Goal: Task Accomplishment & Management: Complete application form

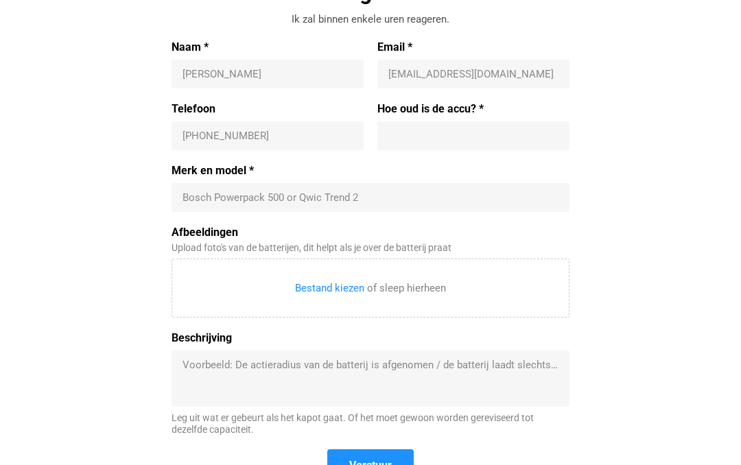
scroll to position [507, 0]
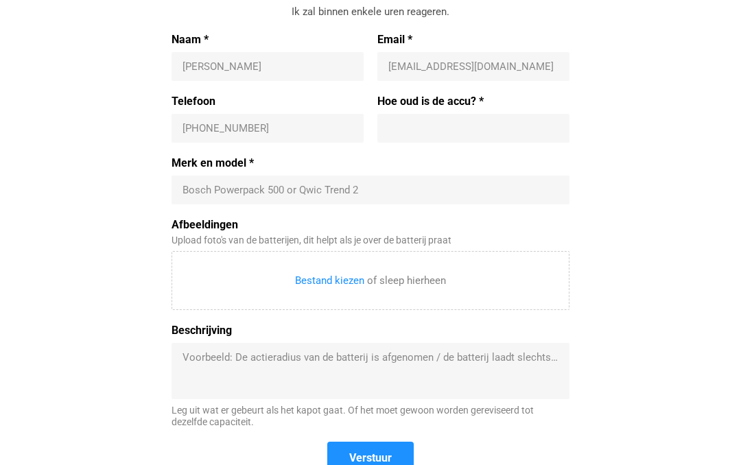
click at [283, 60] on input "Naam *" at bounding box center [267, 67] width 170 height 14
type input "[PERSON_NAME]"
click at [444, 62] on input "Email *" at bounding box center [473, 67] width 170 height 14
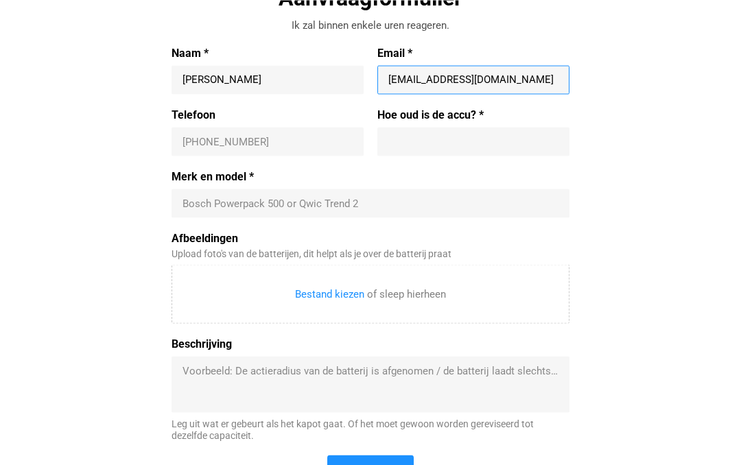
scroll to position [495, 0]
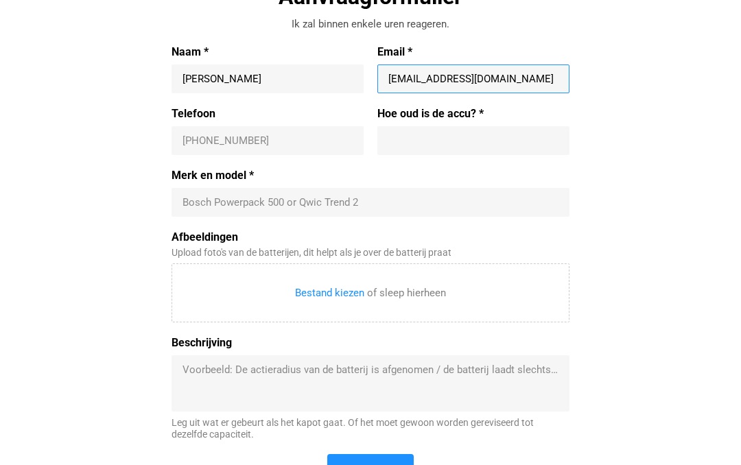
type input "[EMAIL_ADDRESS][DOMAIN_NAME]"
click at [198, 144] on input "Telefoon" at bounding box center [267, 141] width 170 height 14
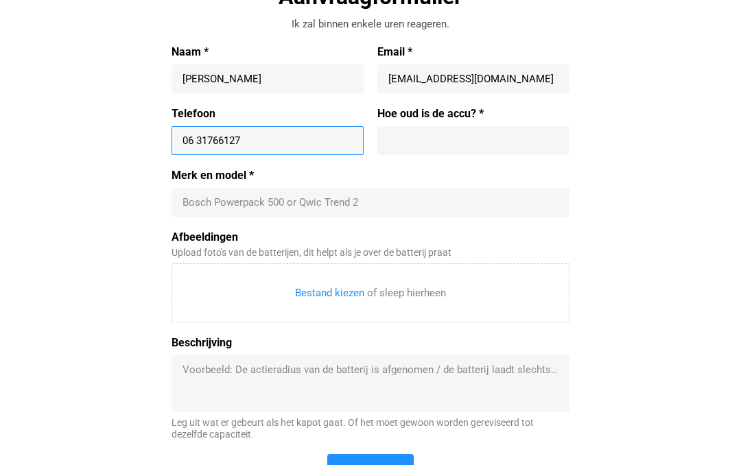
type input "06 31766127"
click at [419, 141] on input "Hoe oud is de accu? *" at bounding box center [473, 141] width 170 height 14
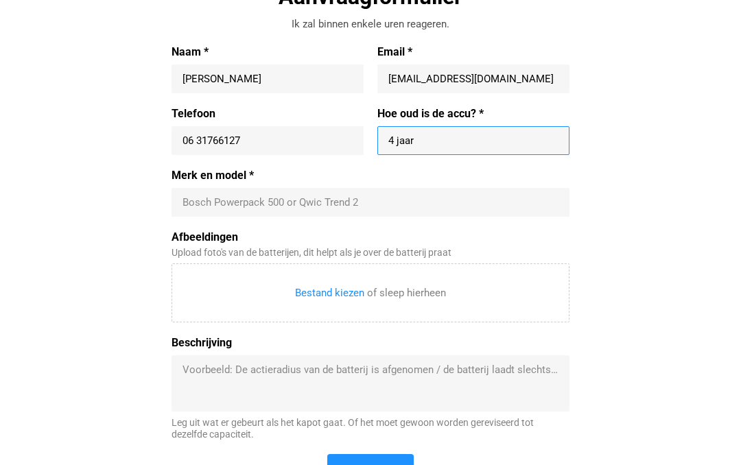
scroll to position [490, 0]
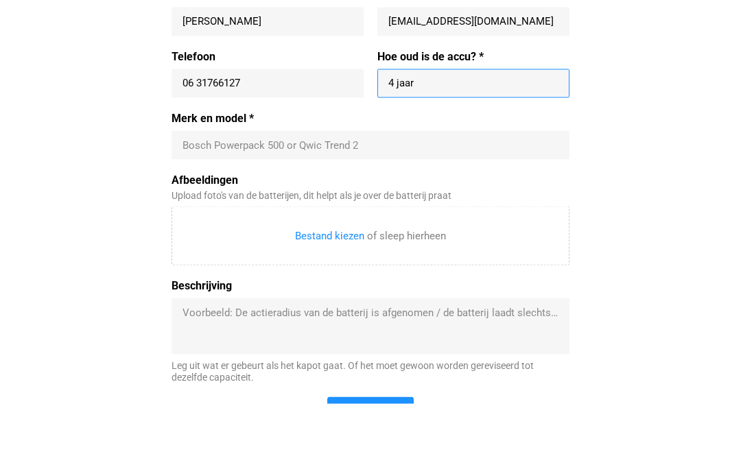
type input "4 jaar"
click at [195, 192] on div "Bosch Powerpack 500 or Qwic Trend 2" at bounding box center [370, 206] width 398 height 29
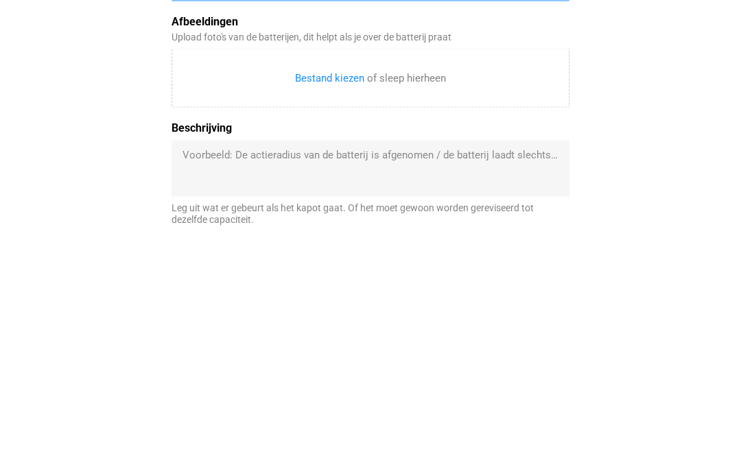
type input "Vanmoof s3"
click at [204, 383] on textarea "Beschrijving" at bounding box center [370, 403] width 376 height 41
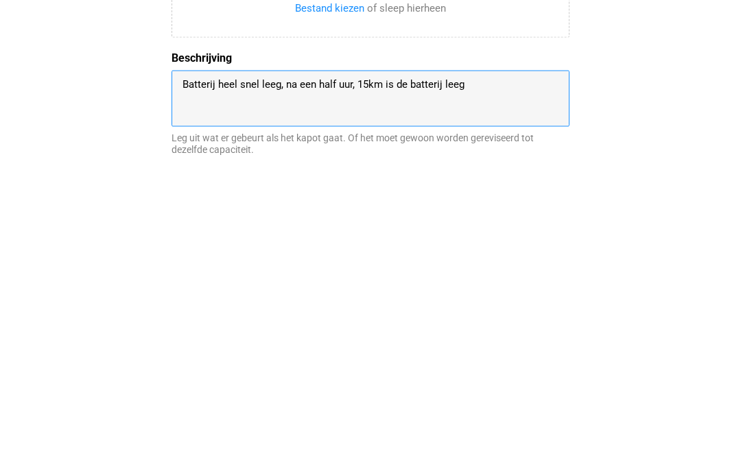
type textarea "Batterij heel snel leeg, na een half uur, 15km is de batterij leeg"
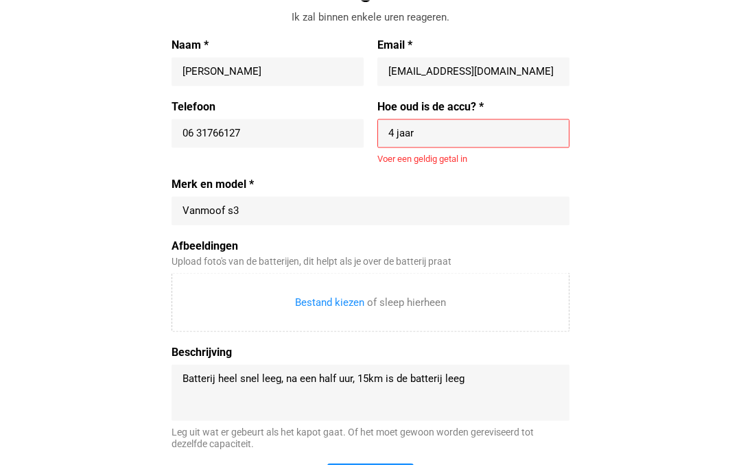
scroll to position [501, 0]
click at [442, 136] on input "4 jaar" at bounding box center [473, 134] width 170 height 14
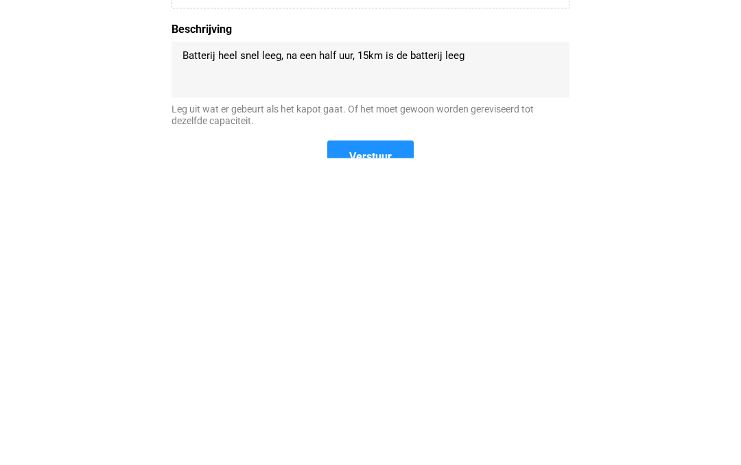
click at [364, 449] on span "Verstuur" at bounding box center [371, 463] width 84 height 29
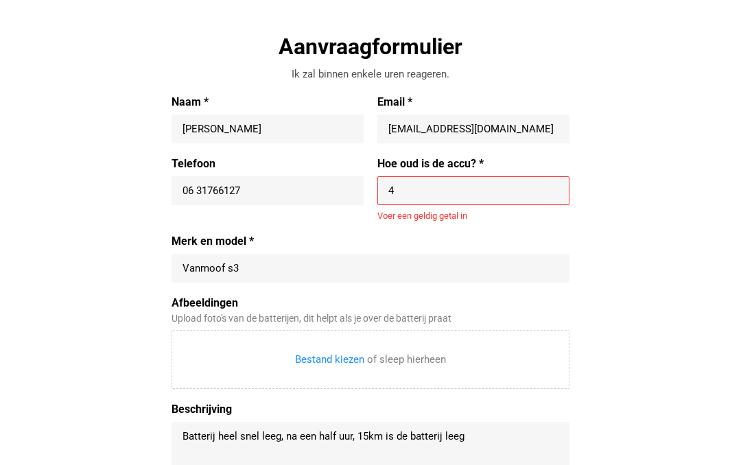
scroll to position [443, 0]
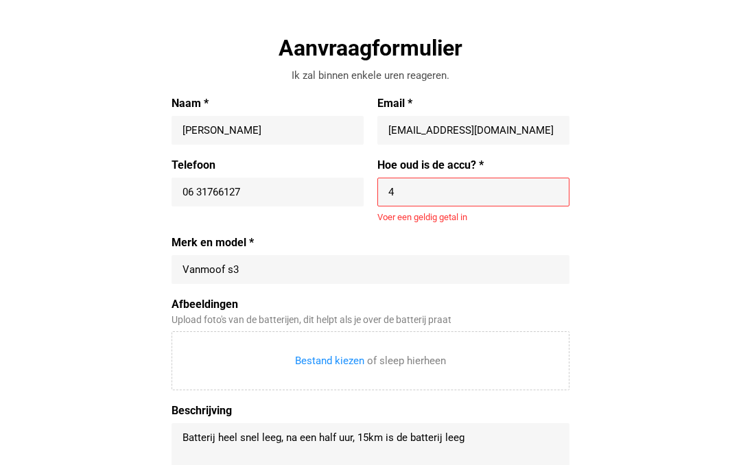
click at [412, 195] on input "4" at bounding box center [473, 192] width 170 height 14
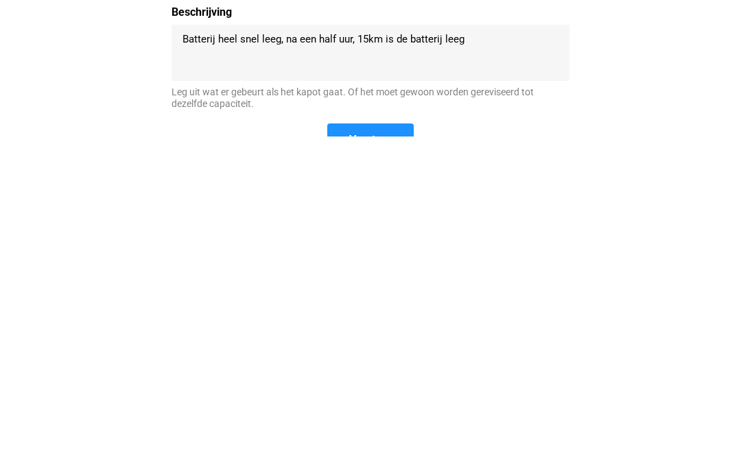
scroll to position [498, 0]
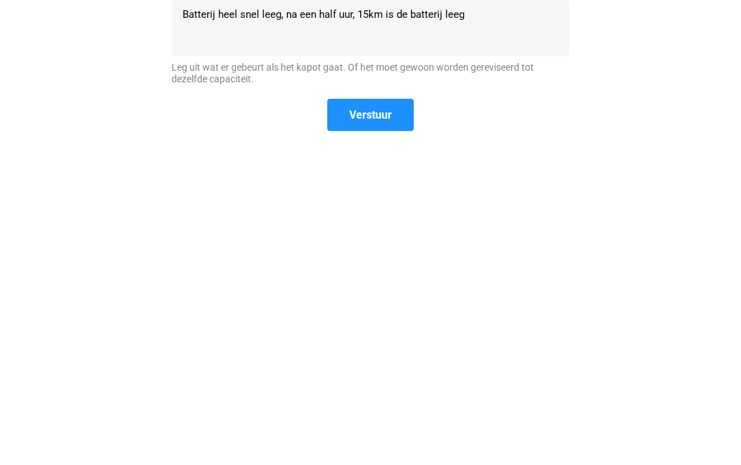
type input "4"
click at [370, 428] on span "Verstuur" at bounding box center [371, 442] width 84 height 29
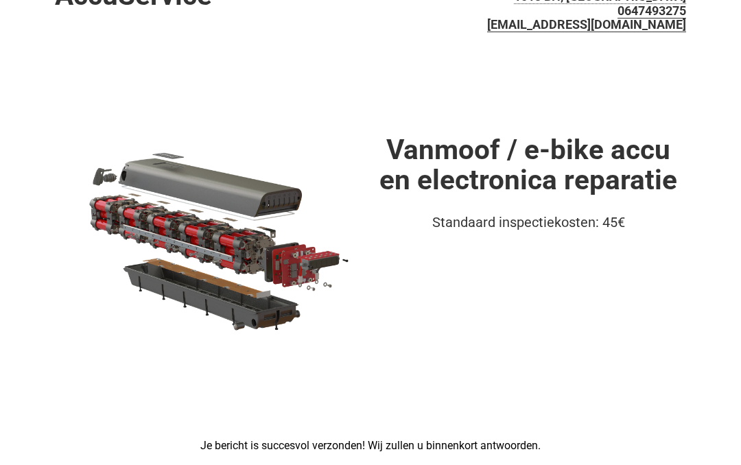
scroll to position [0, 0]
